Goal: Complete application form

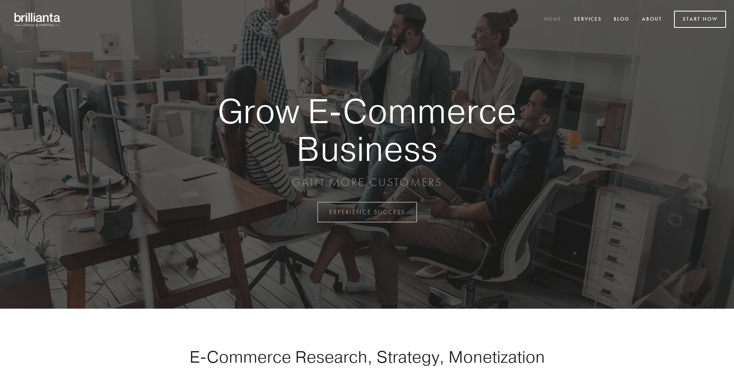
scroll to position [2083, 0]
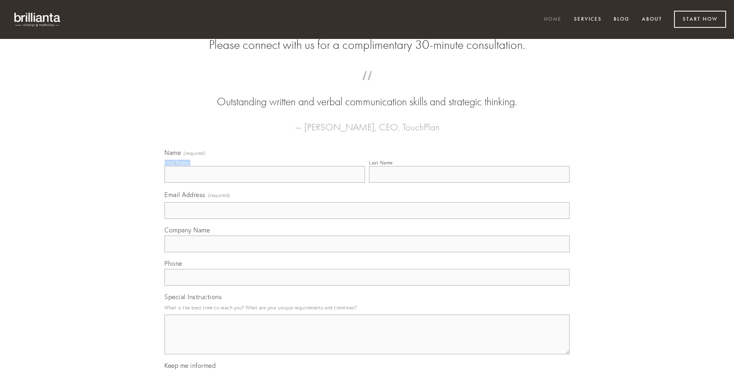
type input "[PERSON_NAME]"
click at [469, 183] on input "Last Name" at bounding box center [469, 174] width 201 height 17
type input "[PERSON_NAME]"
click at [367, 219] on input "Email Address (required)" at bounding box center [366, 210] width 405 height 17
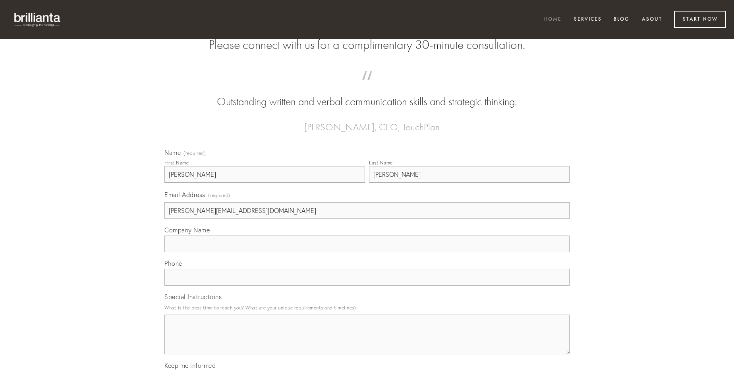
type input "[PERSON_NAME][EMAIL_ADDRESS][DOMAIN_NAME]"
click at [367, 252] on input "Company Name" at bounding box center [366, 244] width 405 height 17
type input "uterque"
click at [367, 286] on input "text" at bounding box center [366, 277] width 405 height 17
click at [367, 342] on textarea "Special Instructions" at bounding box center [366, 335] width 405 height 40
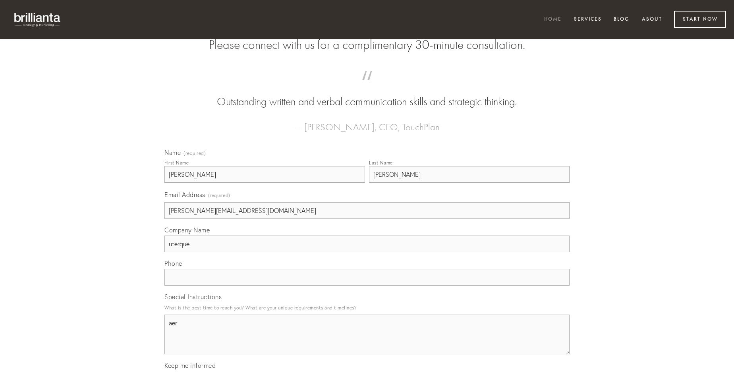
type textarea "aer"
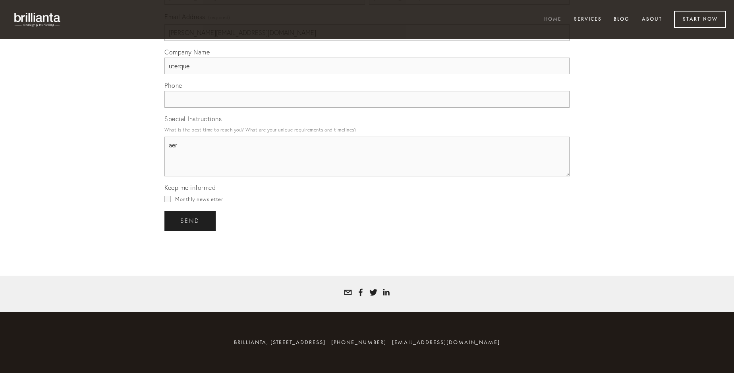
click at [191, 220] on span "send" at bounding box center [189, 220] width 19 height 7
